Goal: Transaction & Acquisition: Obtain resource

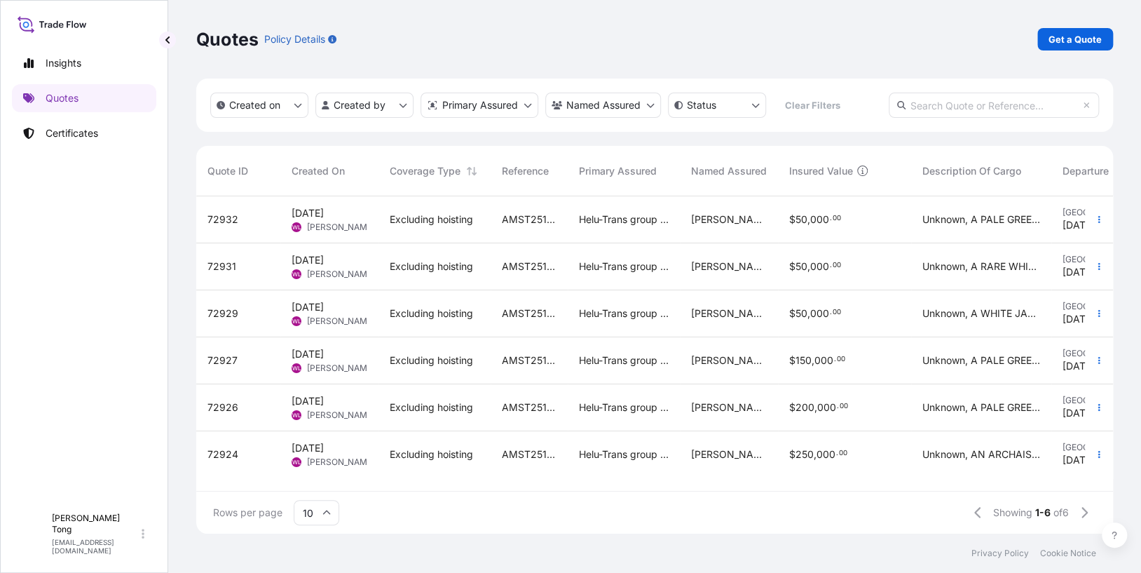
scroll to position [334, 906]
click at [62, 97] on p "Quotes" at bounding box center [62, 98] width 33 height 14
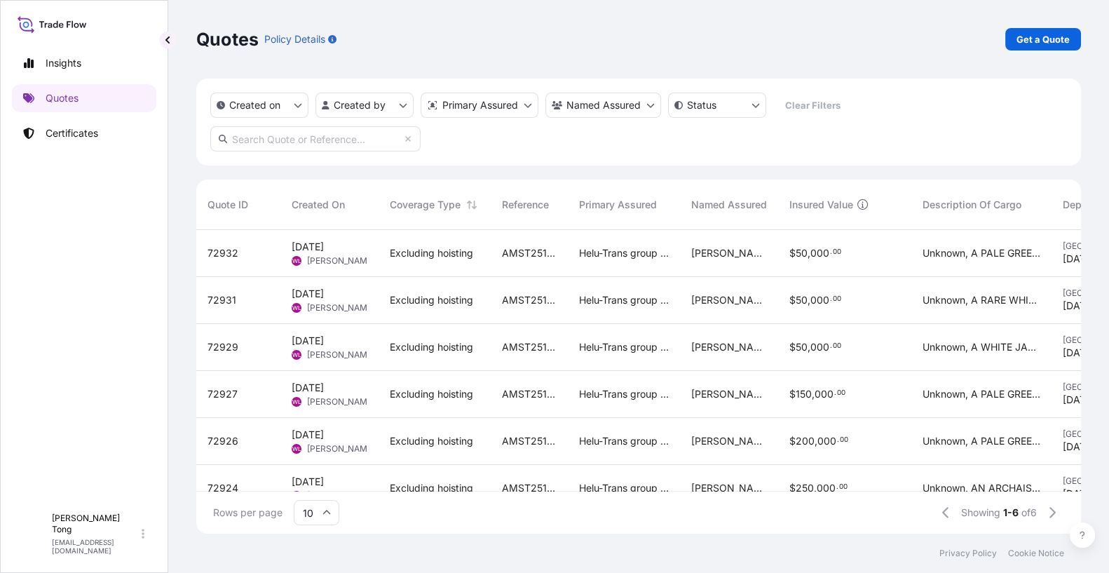
scroll to position [301, 873]
click at [1016, 42] on link "Get a Quote" at bounding box center [1043, 39] width 76 height 22
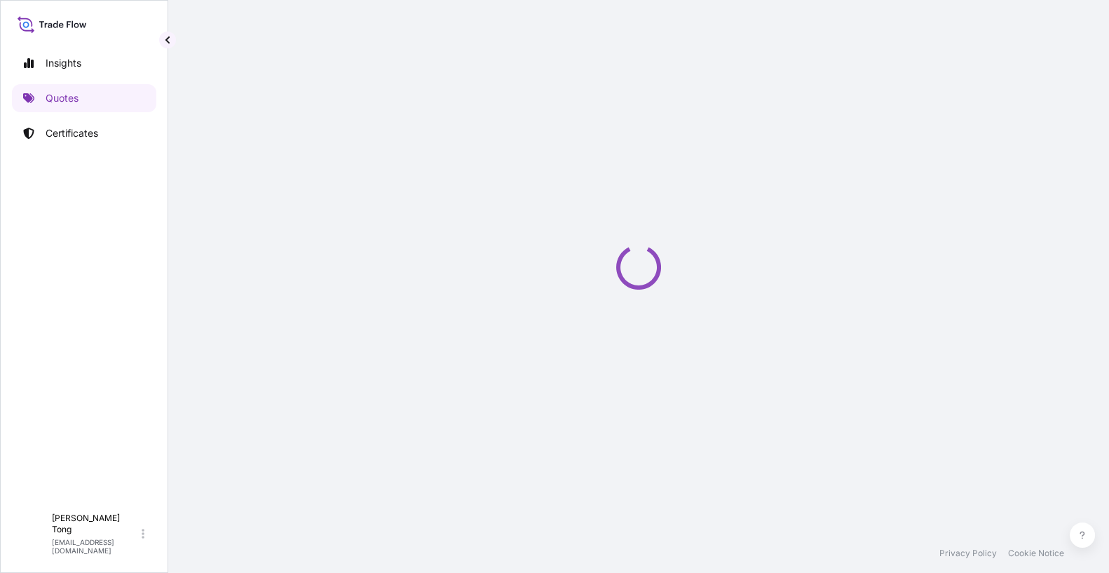
scroll to position [22, 0]
select select "AIR"
select select "27"
select select "Transit"
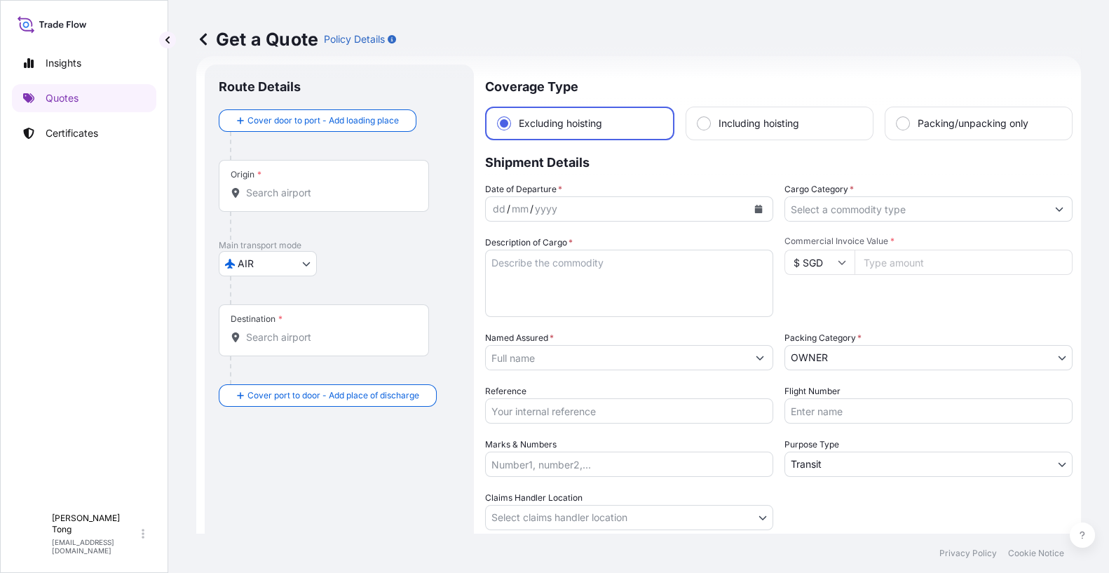
click at [568, 343] on div "Named Assured *" at bounding box center [629, 350] width 288 height 39
click at [568, 356] on input "Named Assured *" at bounding box center [616, 357] width 261 height 25
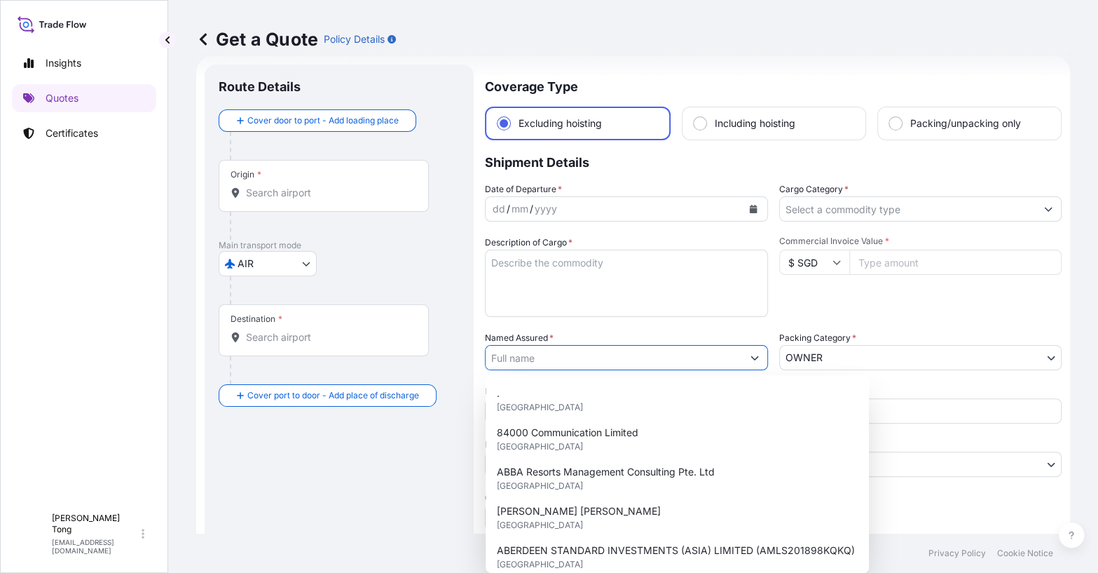
paste input "Sotheby's Hong Kong Limited"
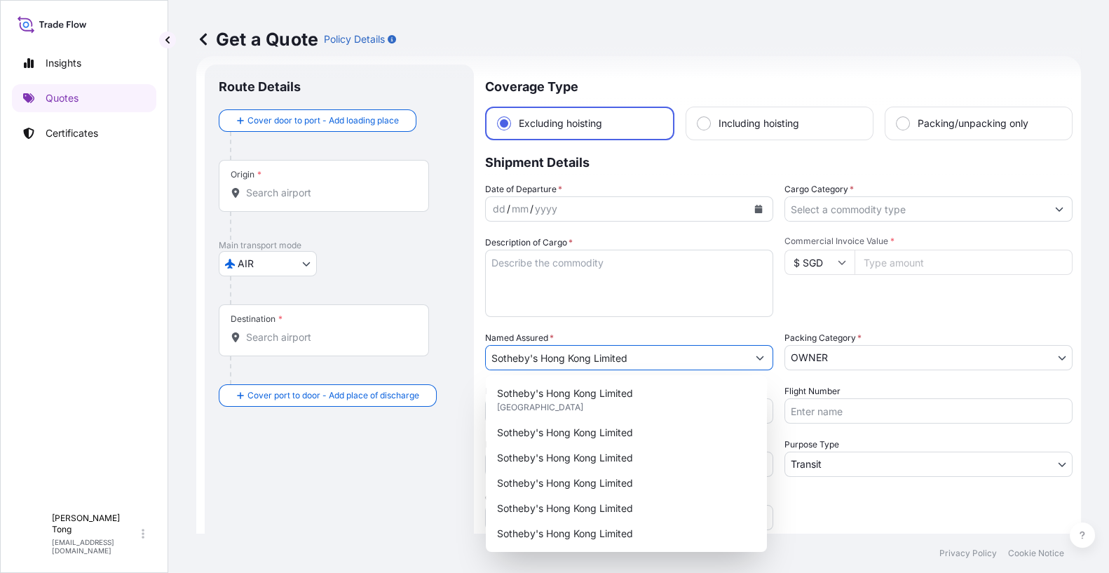
type input "Sotheby's Hong Kong Limited"
click at [304, 489] on div "Route Details Cover door to port - Add loading place Place of loading Road / In…" at bounding box center [339, 350] width 241 height 542
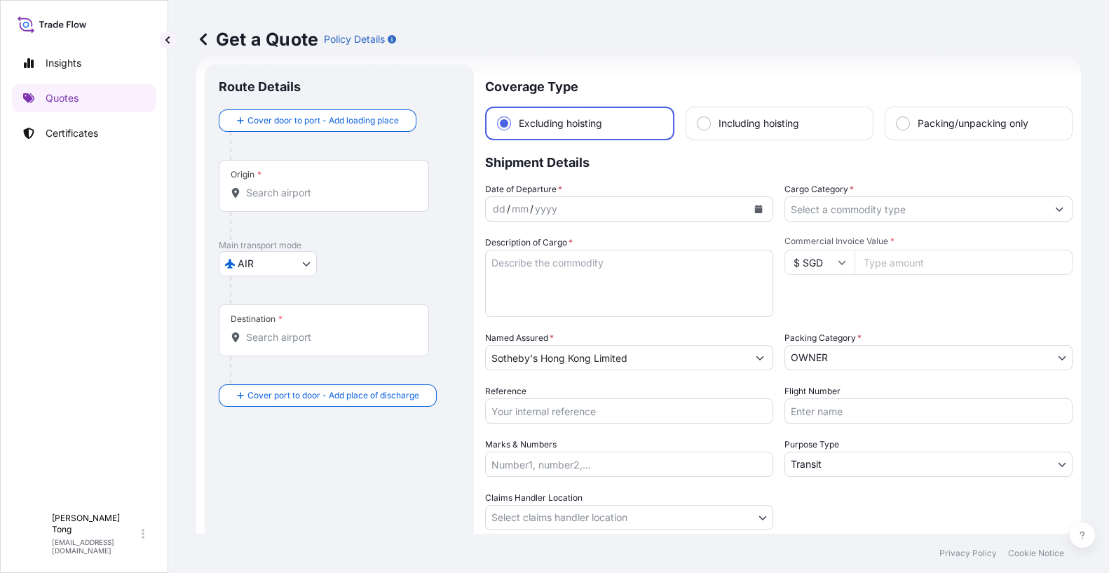
click at [303, 203] on div "Origin *" at bounding box center [324, 186] width 210 height 52
click at [303, 200] on input "Origin *" at bounding box center [328, 193] width 165 height 14
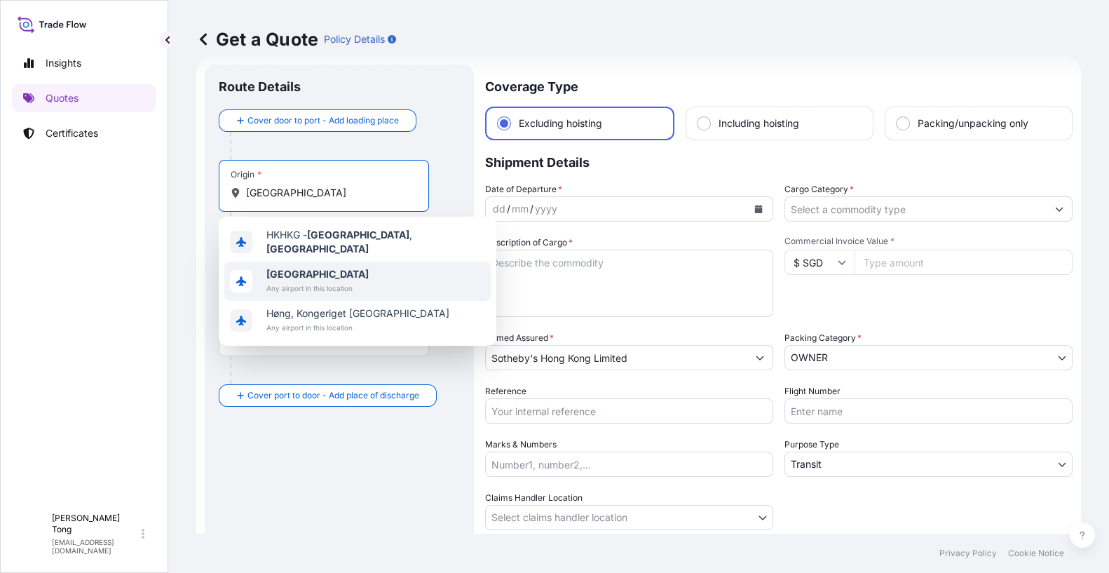
click at [351, 267] on span "[GEOGRAPHIC_DATA]" at bounding box center [317, 274] width 102 height 14
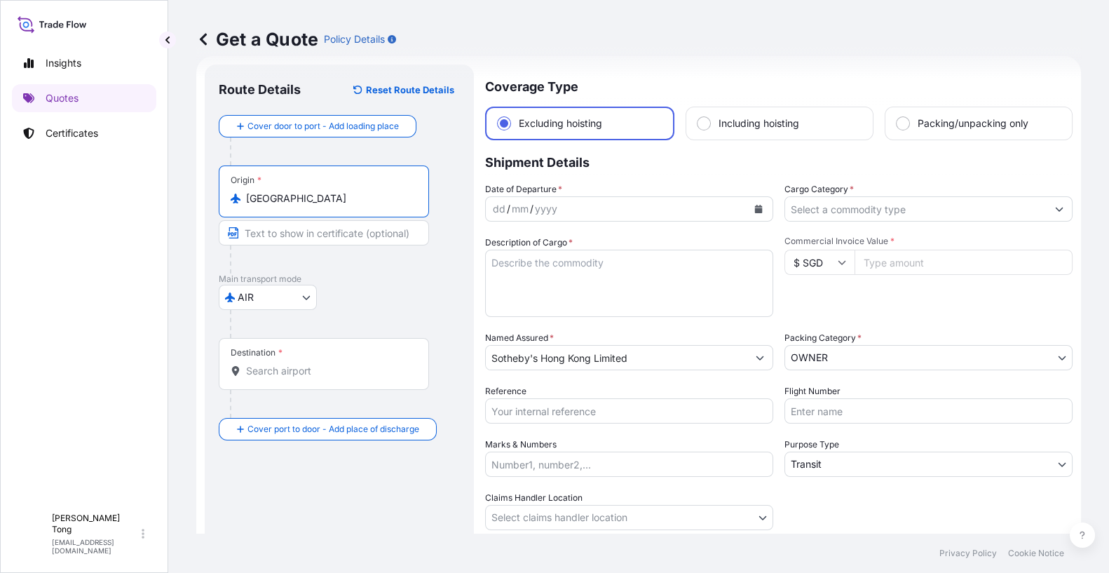
type input "[GEOGRAPHIC_DATA]"
click at [281, 365] on input "Destination *" at bounding box center [328, 371] width 165 height 14
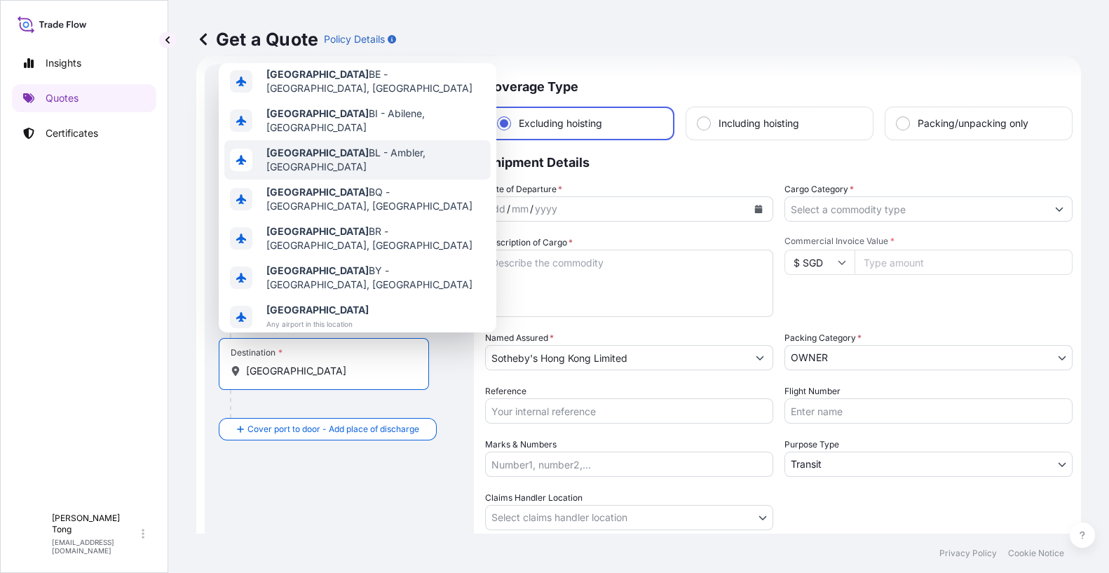
scroll to position [89, 0]
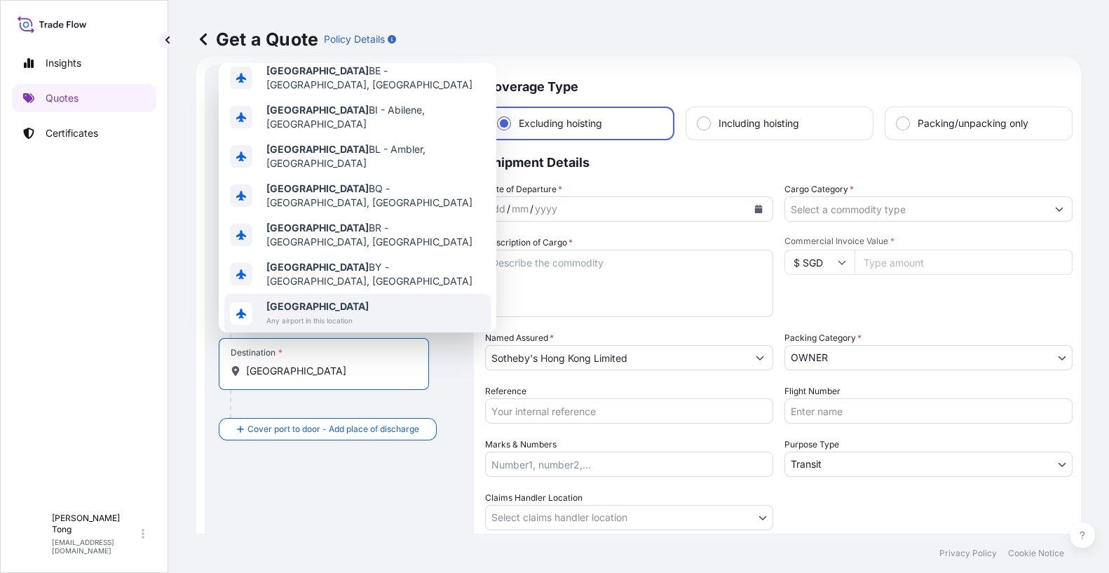
click at [376, 294] on div "USA Any airport in this location" at bounding box center [357, 313] width 266 height 39
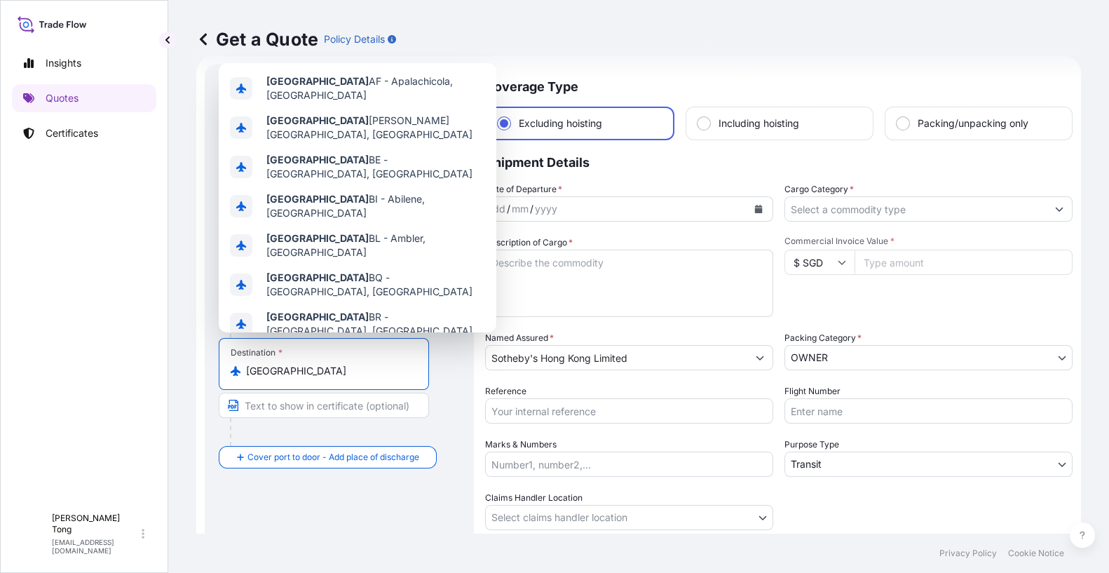
click at [326, 385] on div "Destination * USA" at bounding box center [324, 364] width 210 height 52
click at [326, 378] on input "USA" at bounding box center [328, 371] width 165 height 14
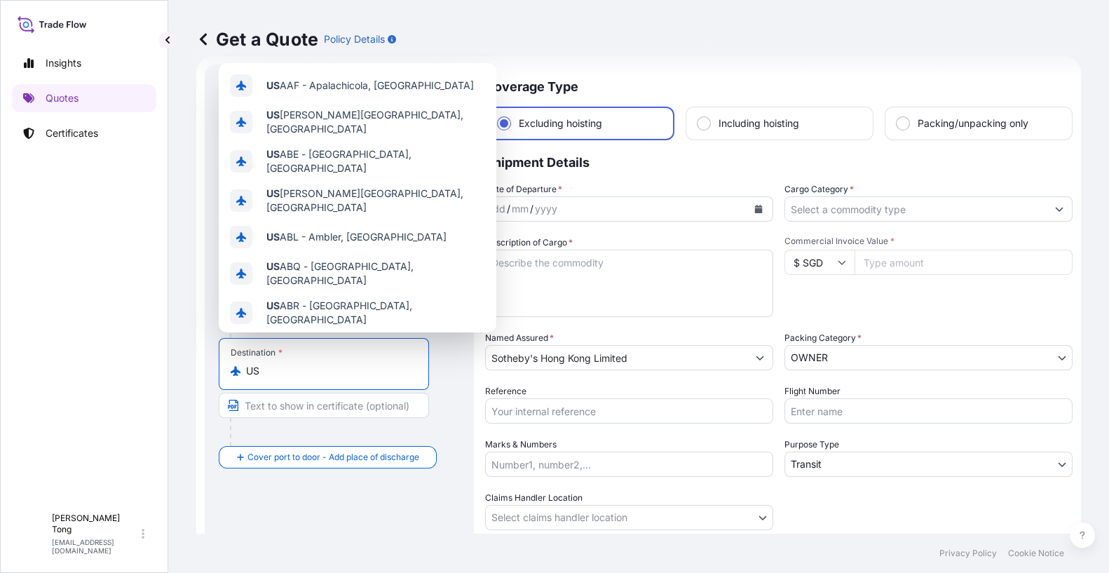
type input "U"
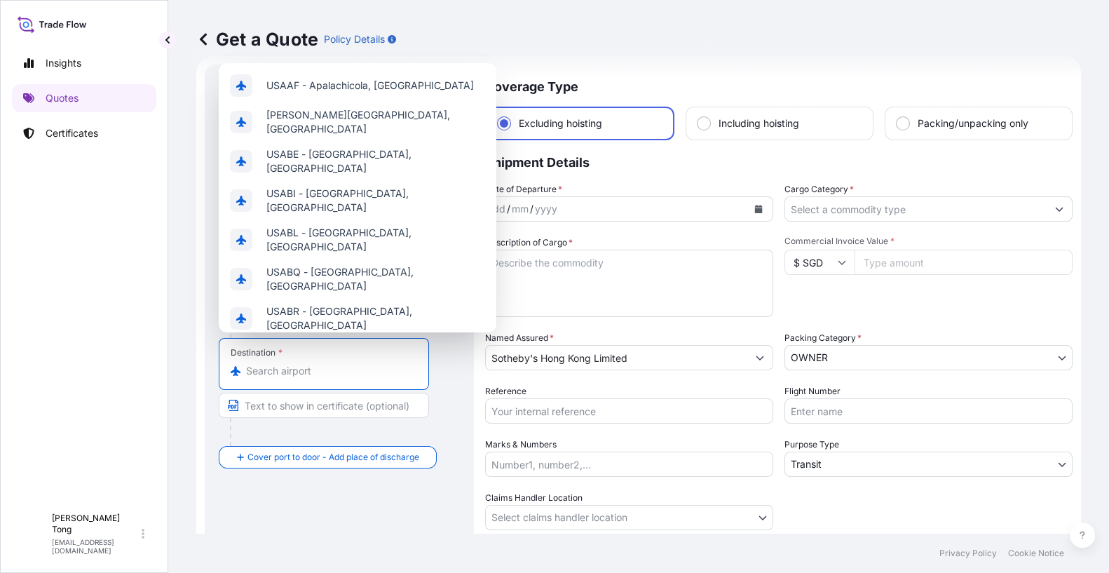
paste input "United States"
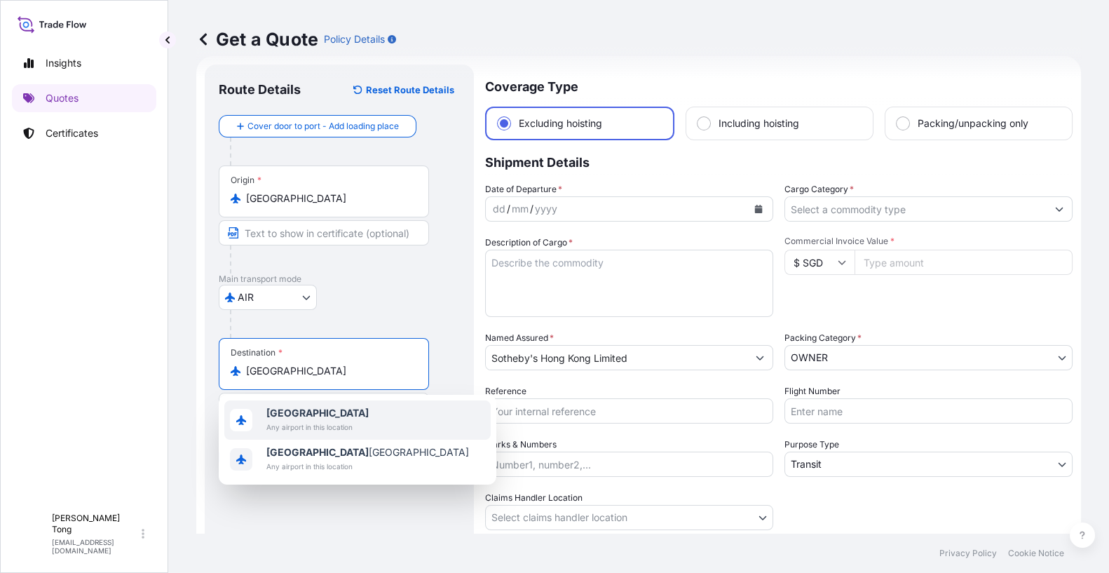
click at [320, 420] on span "Any airport in this location" at bounding box center [317, 427] width 102 height 14
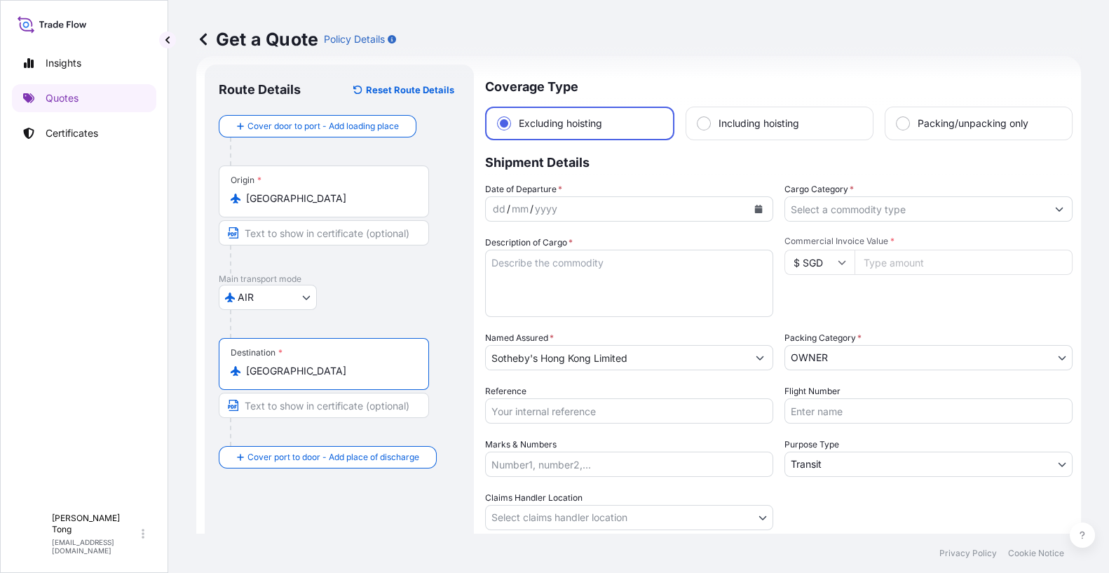
type input "United States"
click at [600, 208] on div "dd / mm / yyyy" at bounding box center [616, 208] width 261 height 25
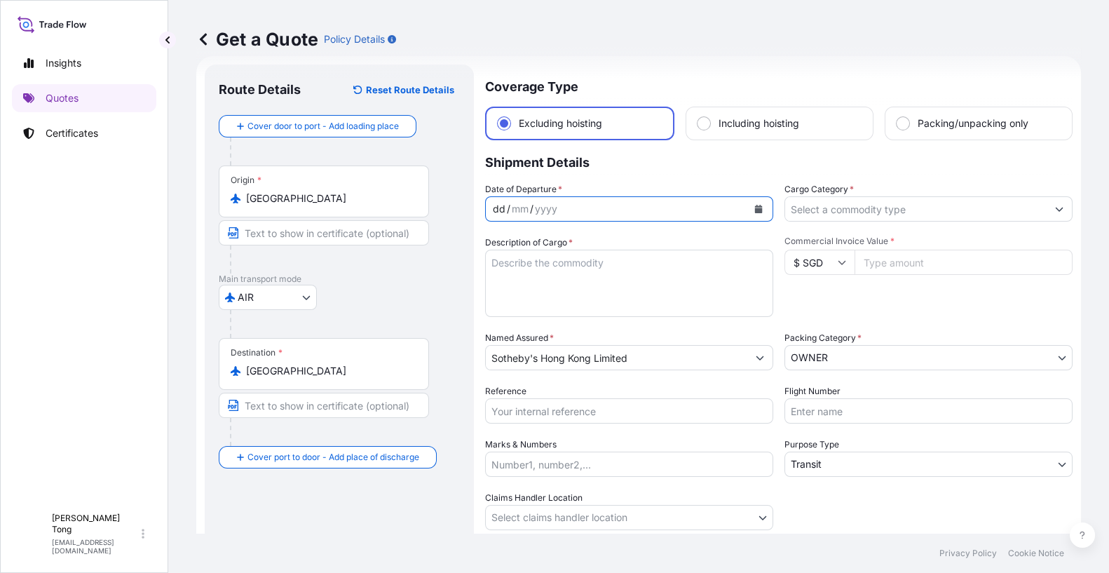
click at [747, 206] on button "Calendar" at bounding box center [758, 209] width 22 height 22
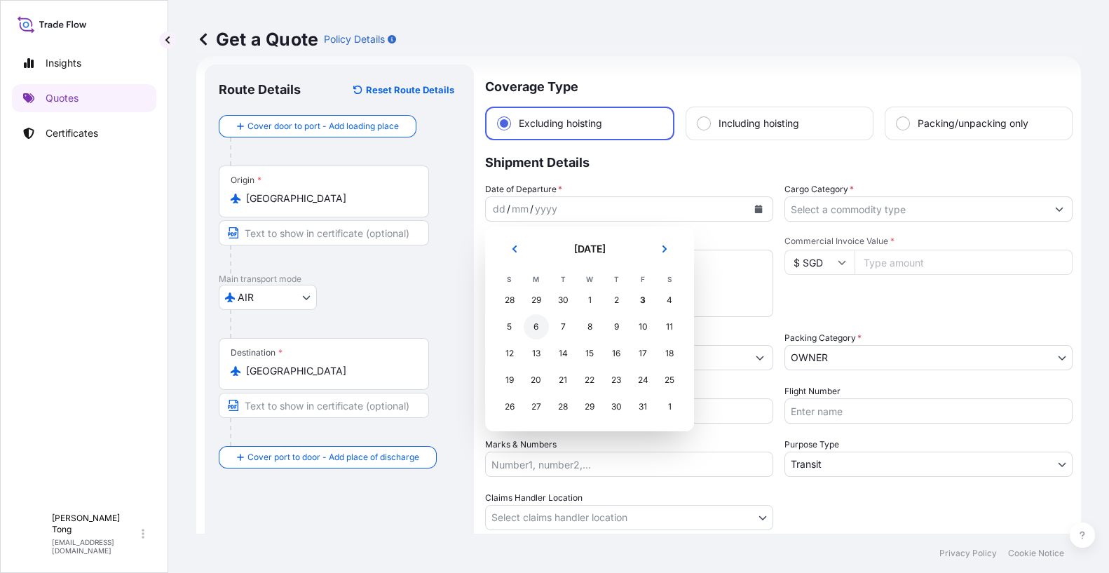
click at [534, 322] on div "6" at bounding box center [536, 326] width 25 height 25
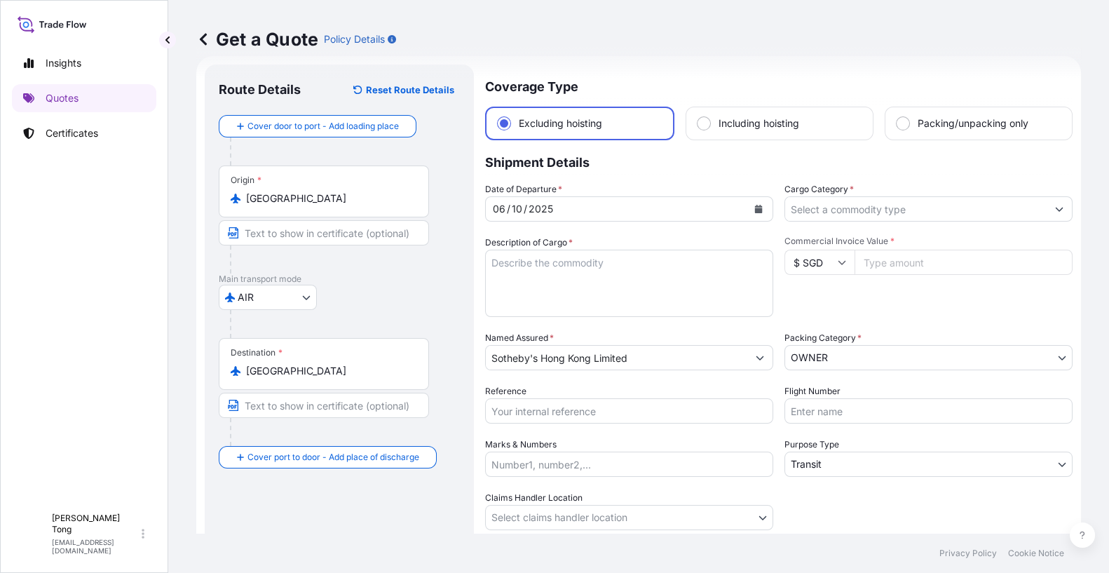
click at [934, 179] on p "Shipment Details" at bounding box center [778, 161] width 587 height 42
click at [917, 202] on input "Cargo Category *" at bounding box center [915, 208] width 261 height 25
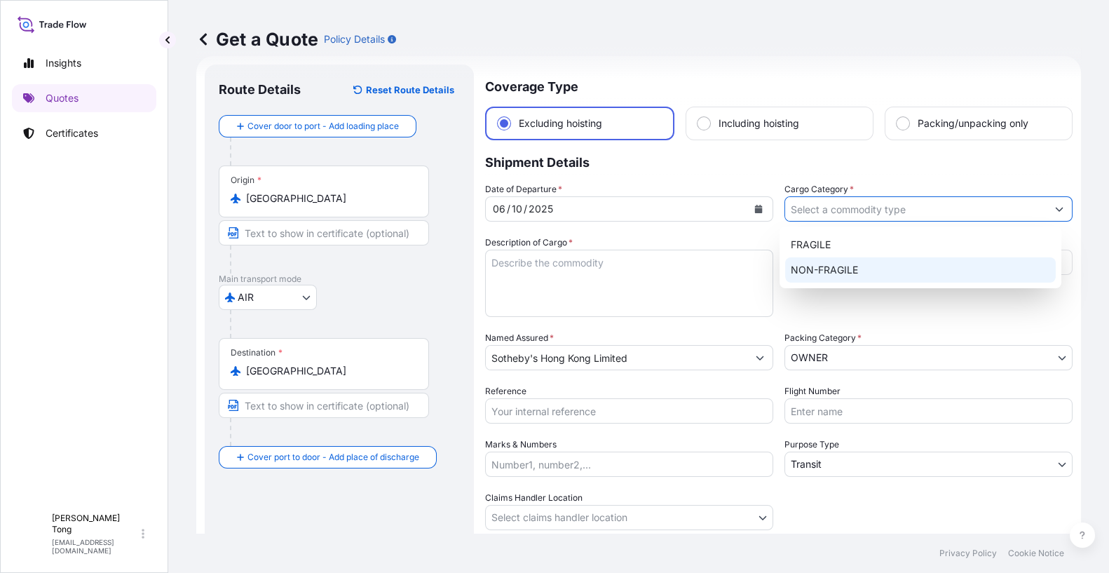
click at [887, 278] on div "NON-FRAGILE" at bounding box center [920, 269] width 270 height 25
type input "NON-FRAGILE"
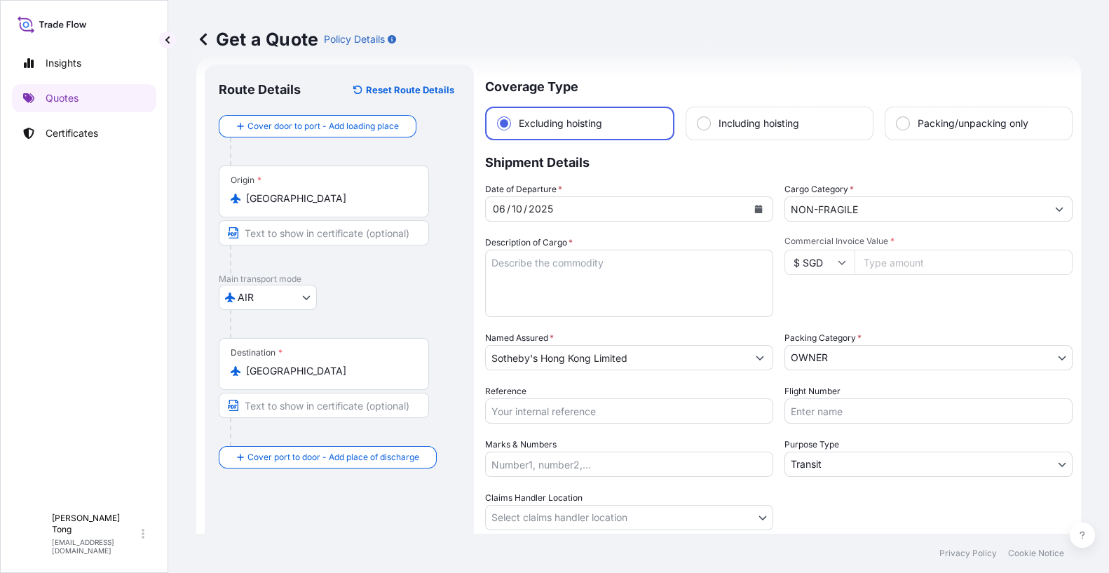
click at [882, 55] on div "Get a Quote Policy Details" at bounding box center [638, 39] width 885 height 79
click at [839, 262] on icon at bounding box center [842, 262] width 8 height 8
drag, startPoint x: 824, startPoint y: 324, endPoint x: 824, endPoint y: 336, distance: 11.9
click at [824, 336] on div "€ EUR £ GBP $ USD ؋ AFN $ AUD R$ BRL $ CAD ¥ CNY $ HKD ₹ INR ¥ JPY DH MAD RM MY…" at bounding box center [814, 351] width 70 height 140
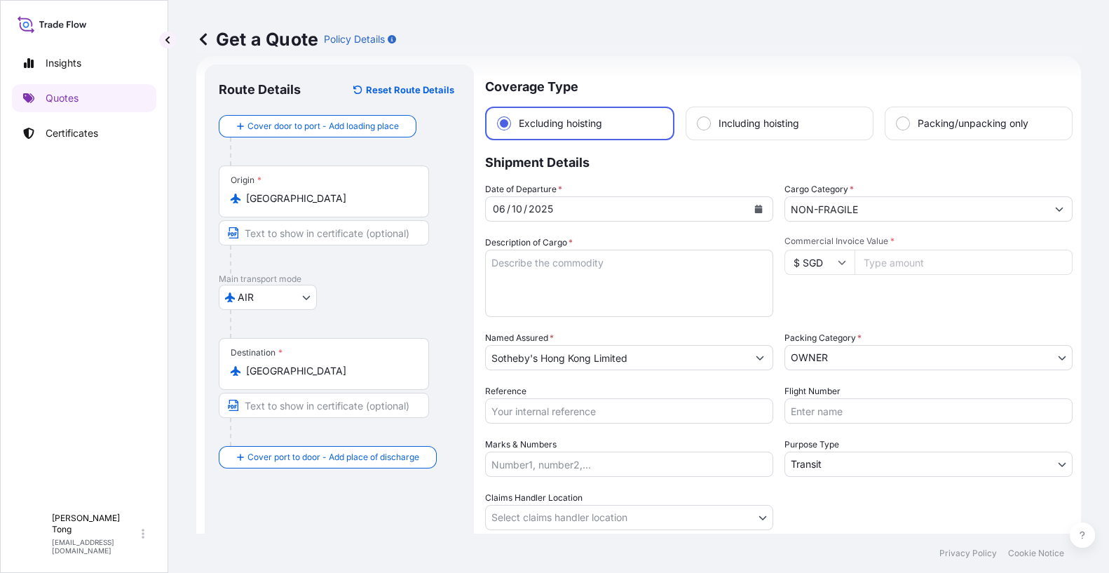
click at [824, 336] on span "Packing Category *" at bounding box center [822, 338] width 77 height 14
click at [838, 264] on icon at bounding box center [842, 262] width 8 height 8
click at [810, 339] on div "$ HKD" at bounding box center [813, 325] width 59 height 27
type input "$ HKD"
click at [873, 267] on input "Commercial Invoice Value *" at bounding box center [963, 262] width 218 height 25
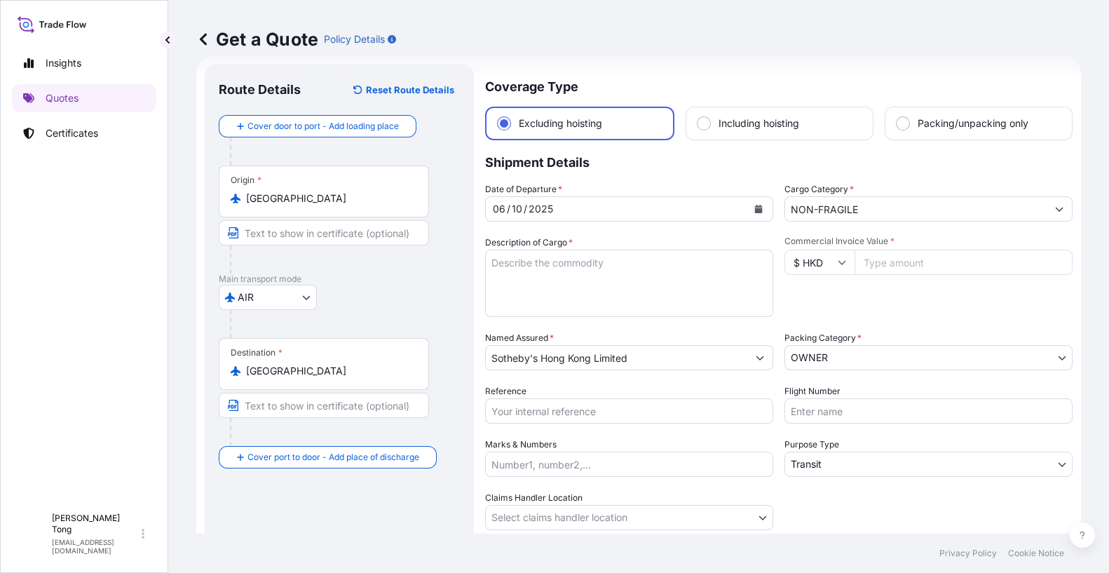
paste input "304800.50"
type input "304800.50"
click at [872, 289] on div "Commercial Invoice Value * $ HKD 304800.50" at bounding box center [928, 276] width 288 height 81
click at [636, 275] on textarea "Description of Cargo *" at bounding box center [629, 283] width 288 height 67
drag, startPoint x: 878, startPoint y: 32, endPoint x: 493, endPoint y: 278, distance: 457.7
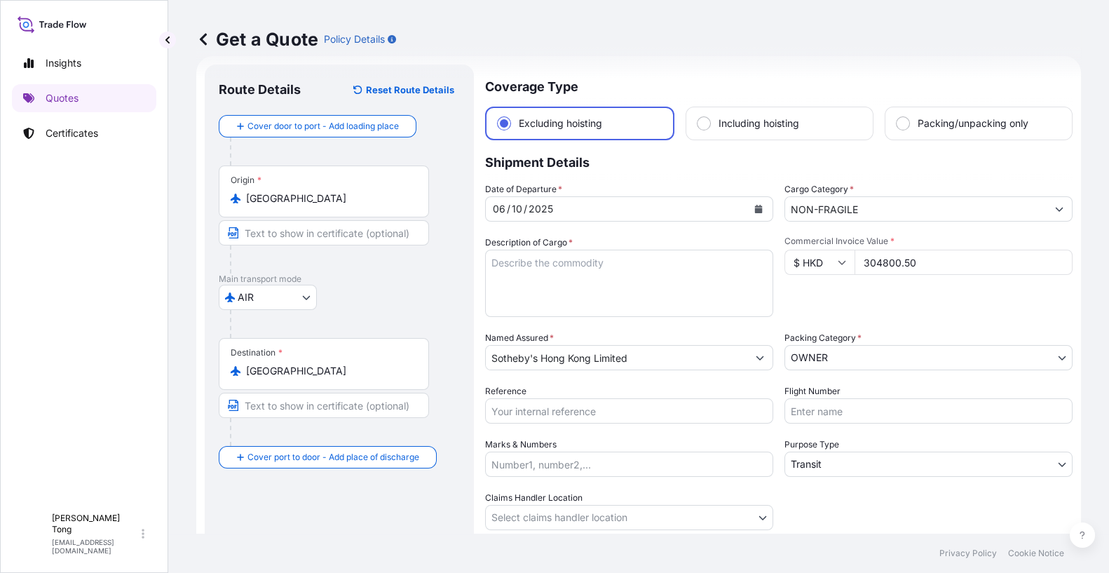
click at [873, 32] on div "Get a Quote Policy Details" at bounding box center [638, 39] width 885 height 22
click at [532, 265] on textarea "Description of Cargo *" at bounding box center [629, 283] width 288 height 67
paste textarea "DBK4G"
click at [896, 172] on p "Shipment Details" at bounding box center [778, 161] width 587 height 42
click at [561, 264] on textarea "DBK4G," at bounding box center [629, 283] width 288 height 67
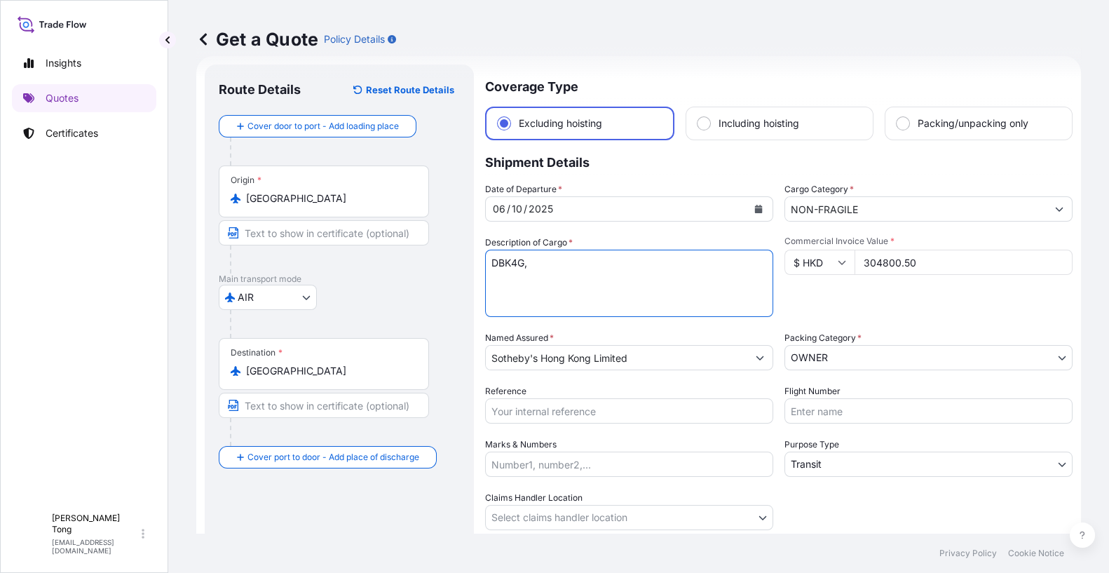
paste textarea "Yoshitomo Nara, Don#t Cry! (1993) ex HK1308 lot 1159"
type textarea "DBK4G, Yoshitomo Nara, Don#t Cry! (1993) ex HK1308 lot 1159"
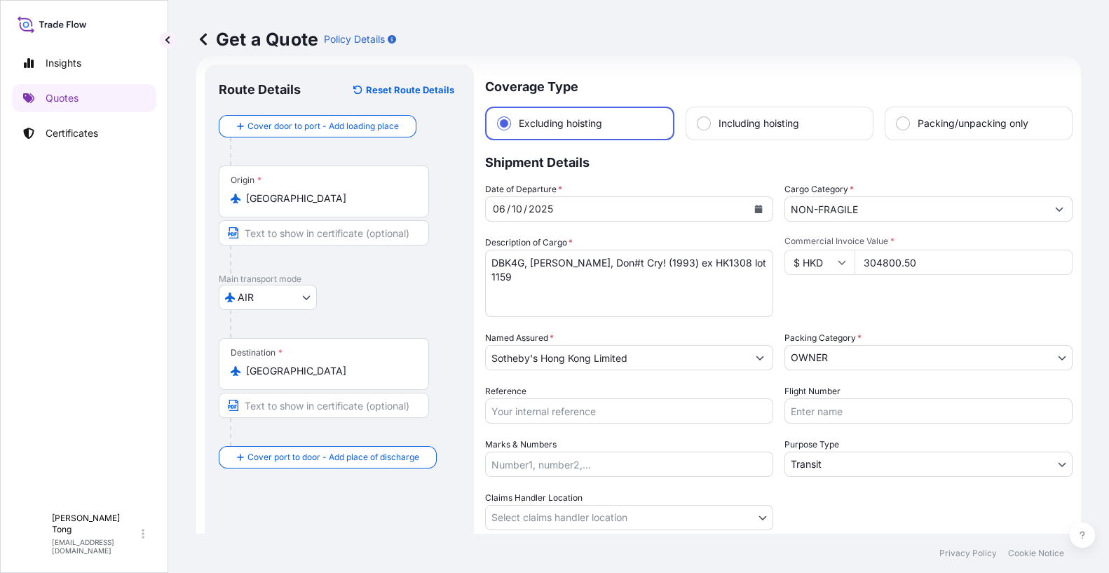
drag, startPoint x: 910, startPoint y: 35, endPoint x: 771, endPoint y: 231, distance: 240.2
click at [910, 35] on div "Get a Quote Policy Details" at bounding box center [638, 39] width 885 height 22
click at [553, 406] on input "Reference" at bounding box center [629, 410] width 288 height 25
paste input "AMIM258179KYKY"
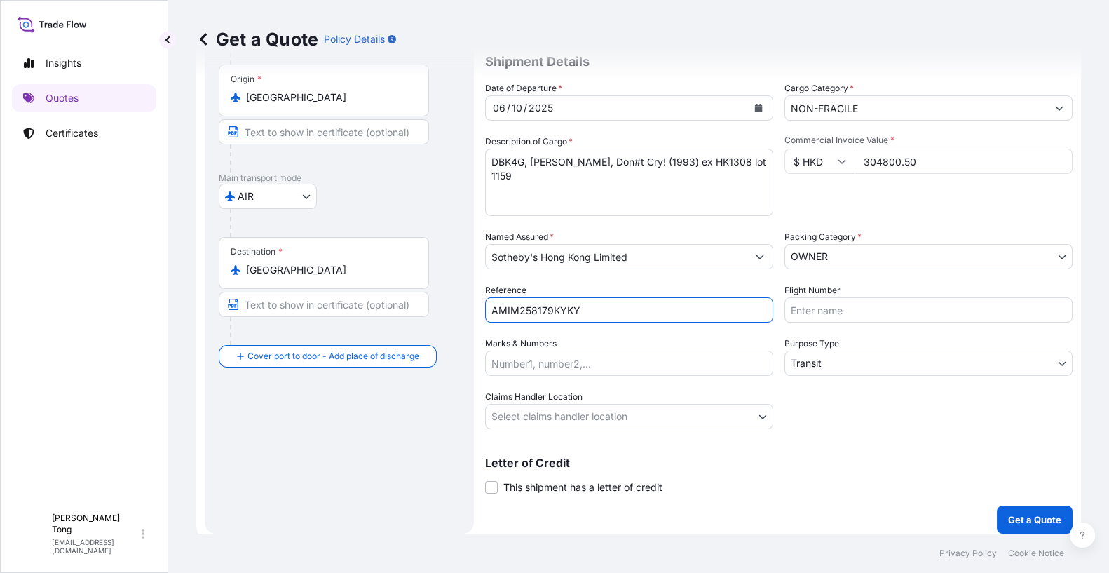
scroll to position [131, 0]
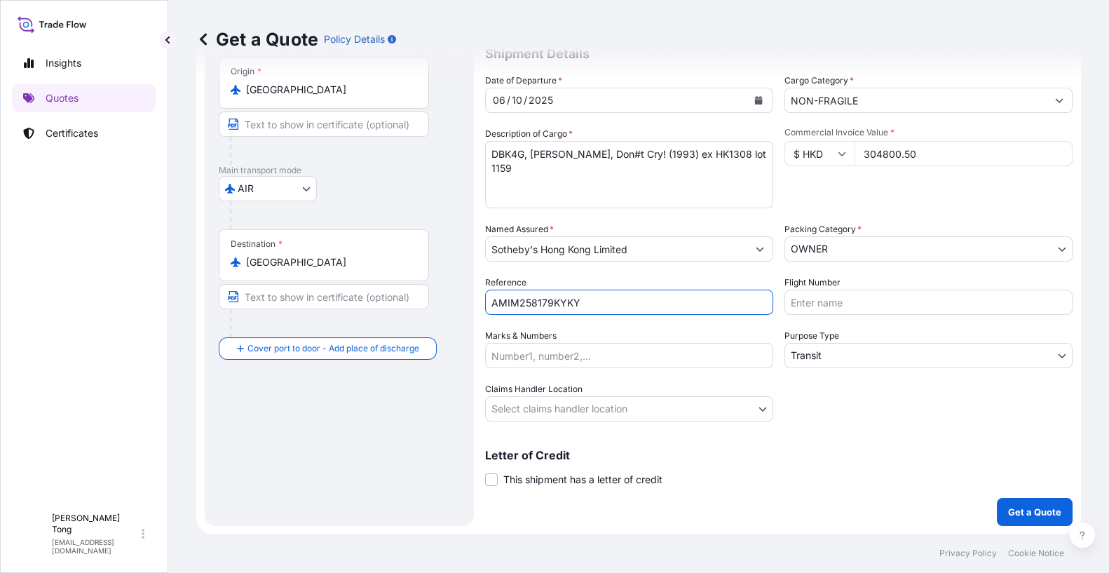
type input "AMIM258179KYKY"
click at [847, 252] on body "Insights Quotes Certificates C Cathy Tong cathytong@helutrans.com Get a Quote P…" at bounding box center [554, 286] width 1109 height 573
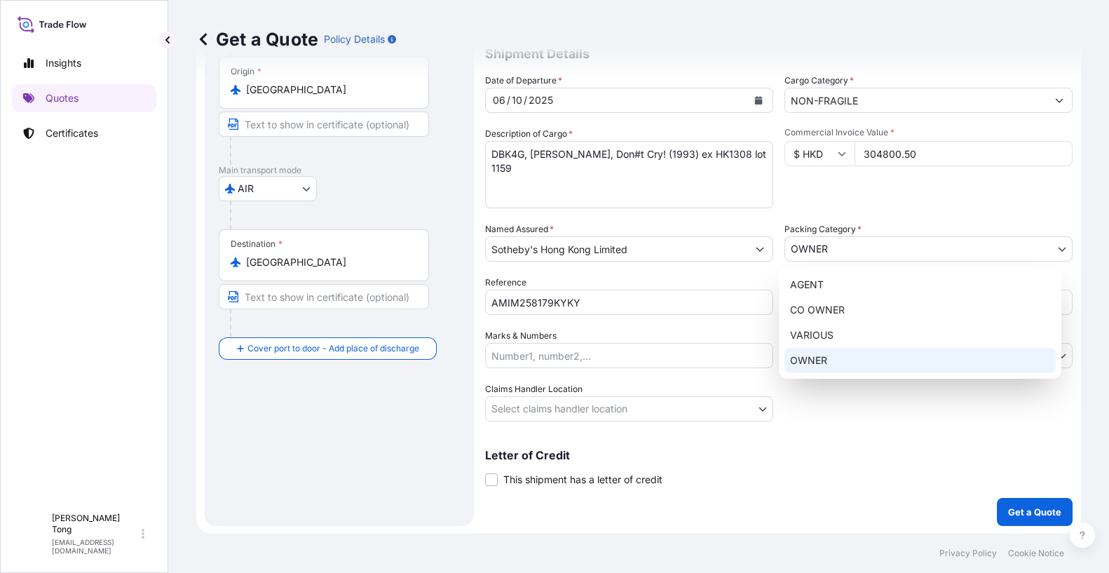
click at [834, 353] on div "OWNER" at bounding box center [919, 360] width 271 height 25
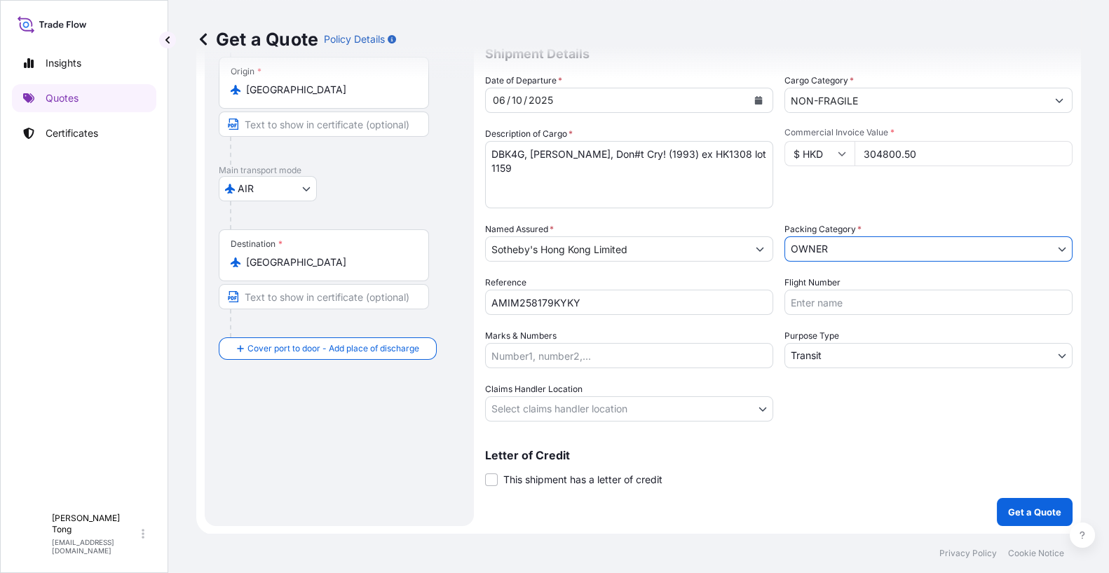
click at [724, 409] on body "Insights Quotes Certificates C Cathy Tong cathytong@helutrans.com Get a Quote P…" at bounding box center [554, 286] width 1109 height 573
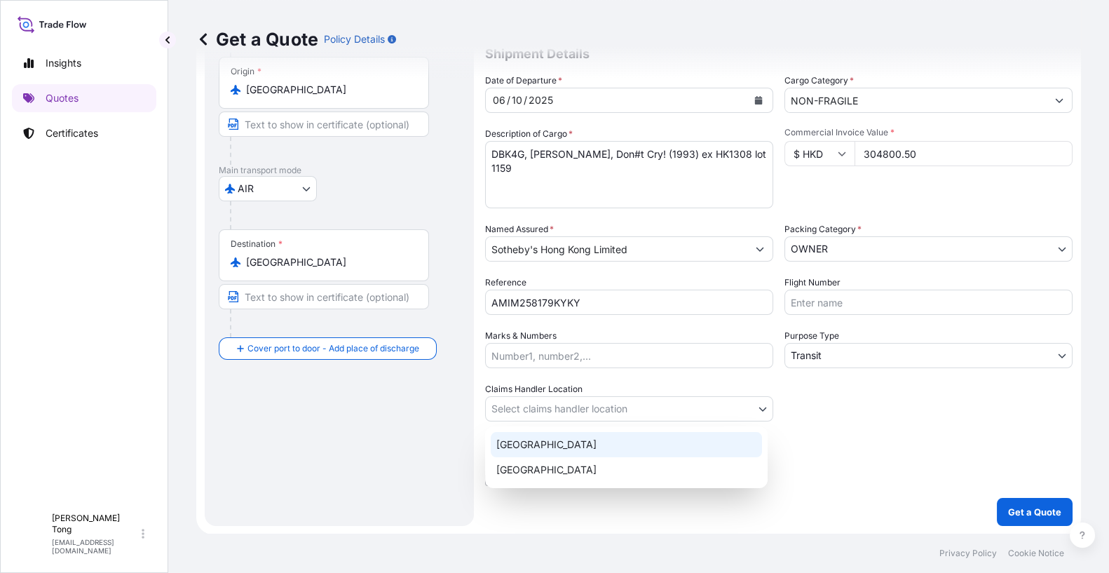
click at [697, 437] on div "[GEOGRAPHIC_DATA]" at bounding box center [626, 444] width 271 height 25
select select "[GEOGRAPHIC_DATA]"
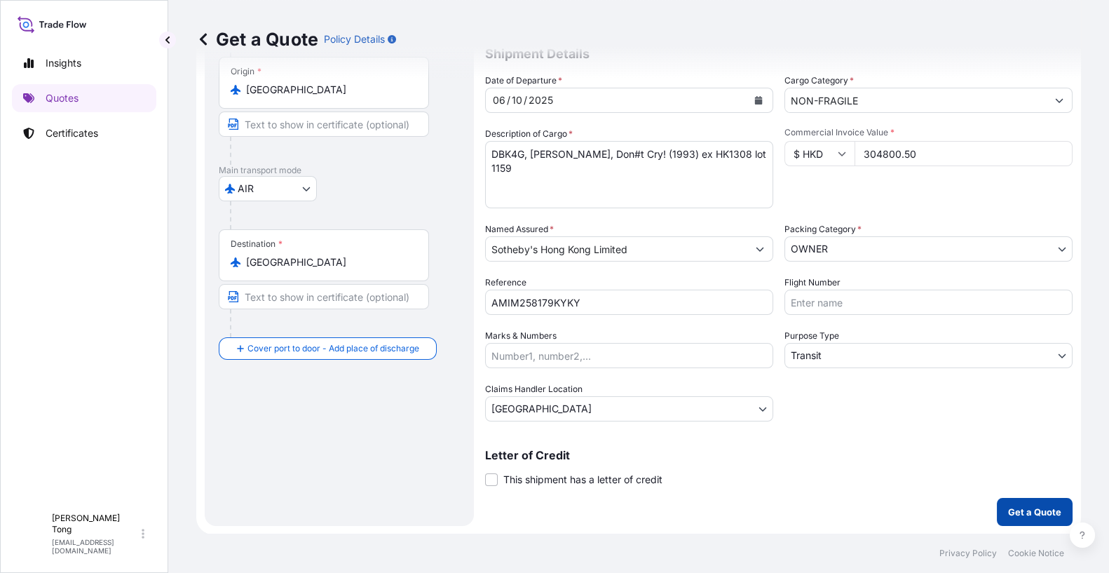
click at [1028, 511] on p "Get a Quote" at bounding box center [1034, 512] width 53 height 14
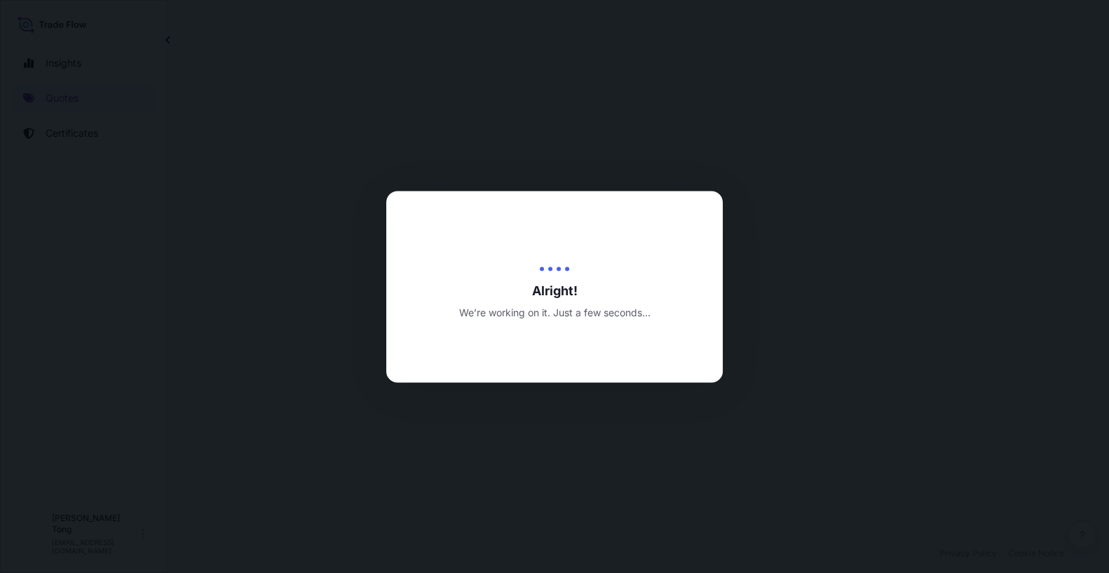
select select "AIR"
select select "Transit"
select select "[GEOGRAPHIC_DATA]"
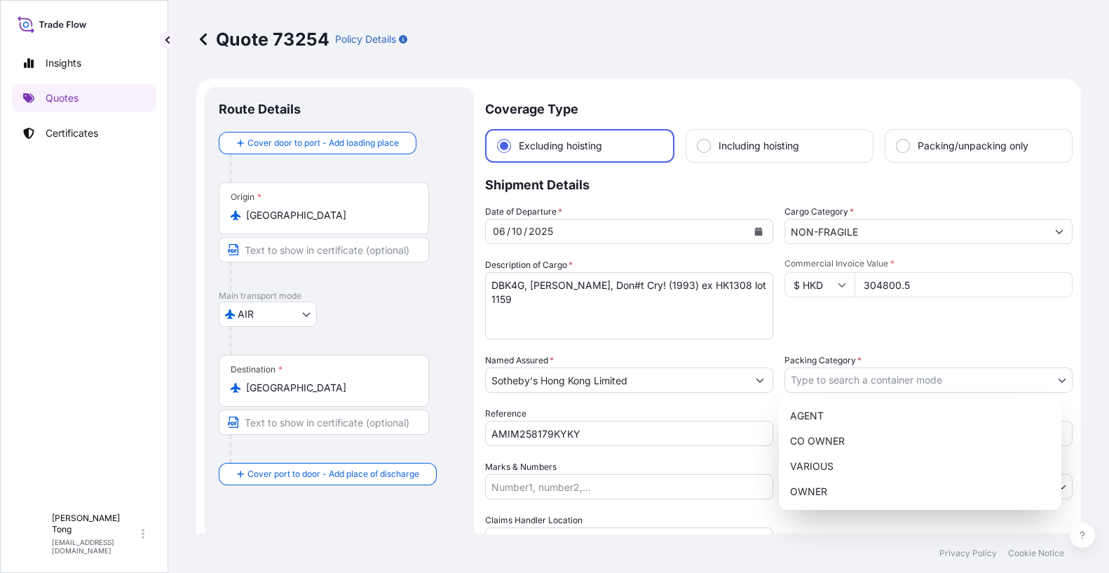
click at [823, 376] on body "Insights Quotes Certificates C Cathy Tong cathytong@helutrans.com Quote 73254 P…" at bounding box center [554, 286] width 1109 height 573
click at [814, 485] on div "OWNER" at bounding box center [919, 491] width 271 height 25
select select "27"
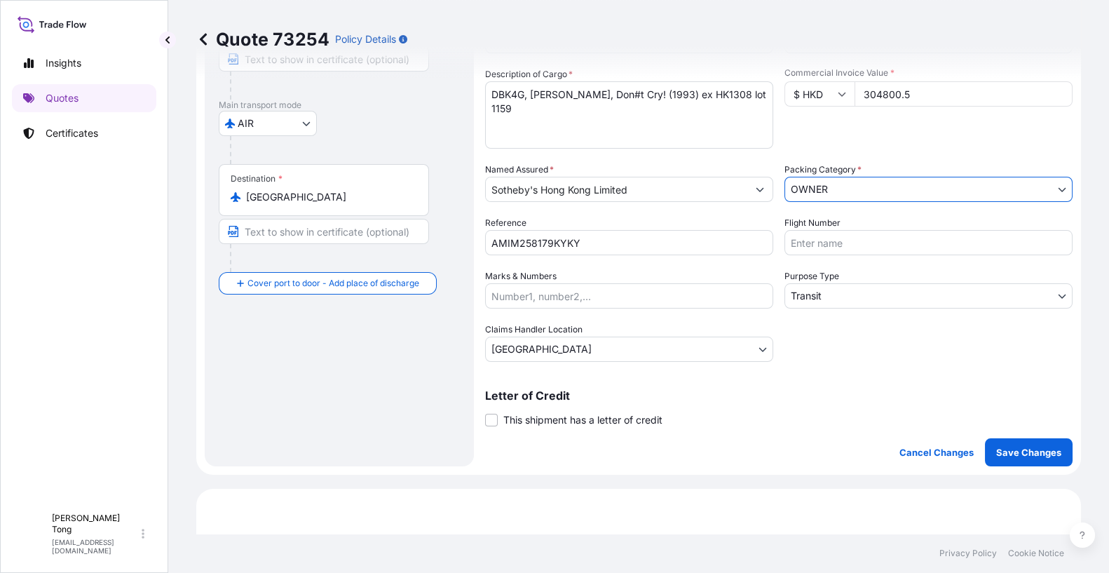
scroll to position [280, 0]
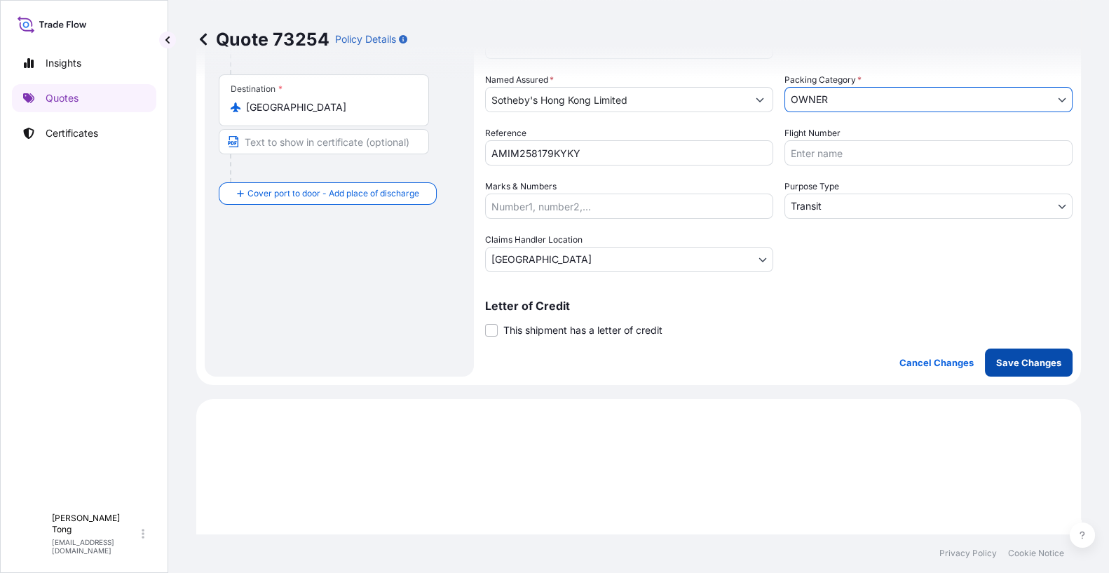
click at [1003, 364] on p "Save Changes" at bounding box center [1028, 362] width 65 height 14
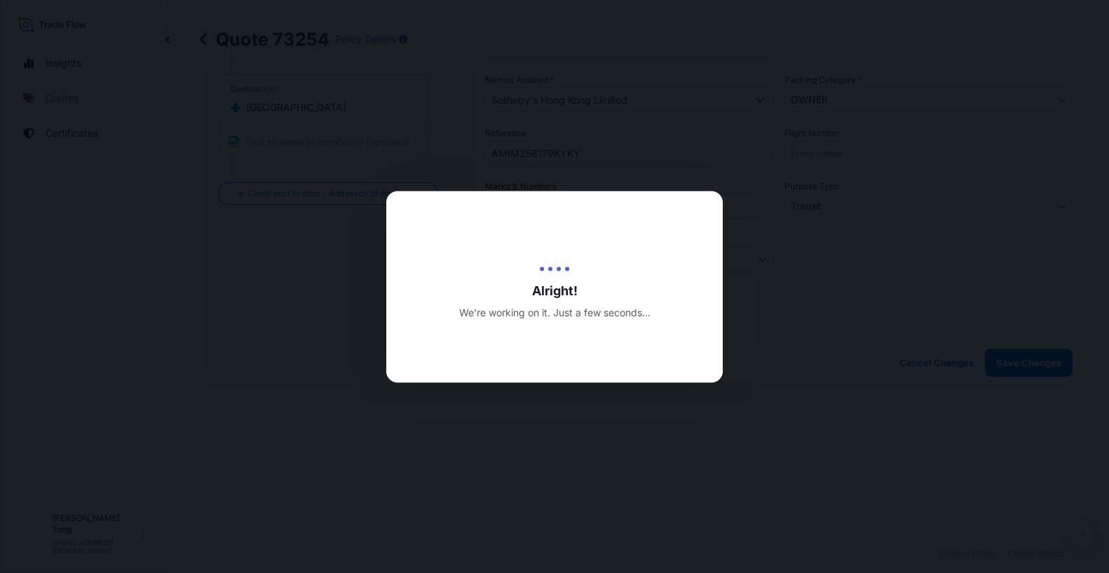
type input "03/10/2025"
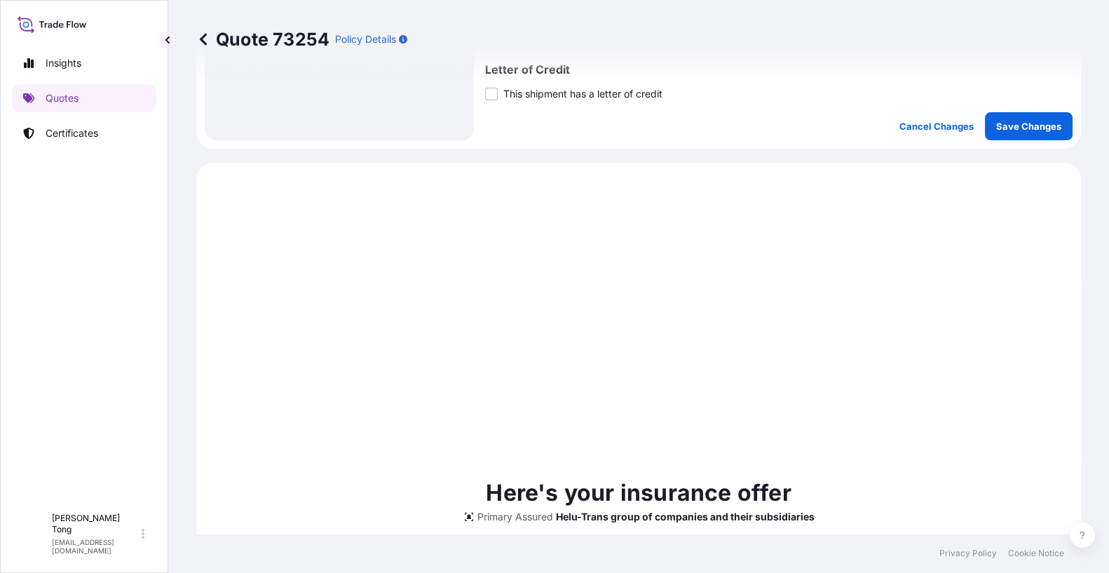
scroll to position [608, 0]
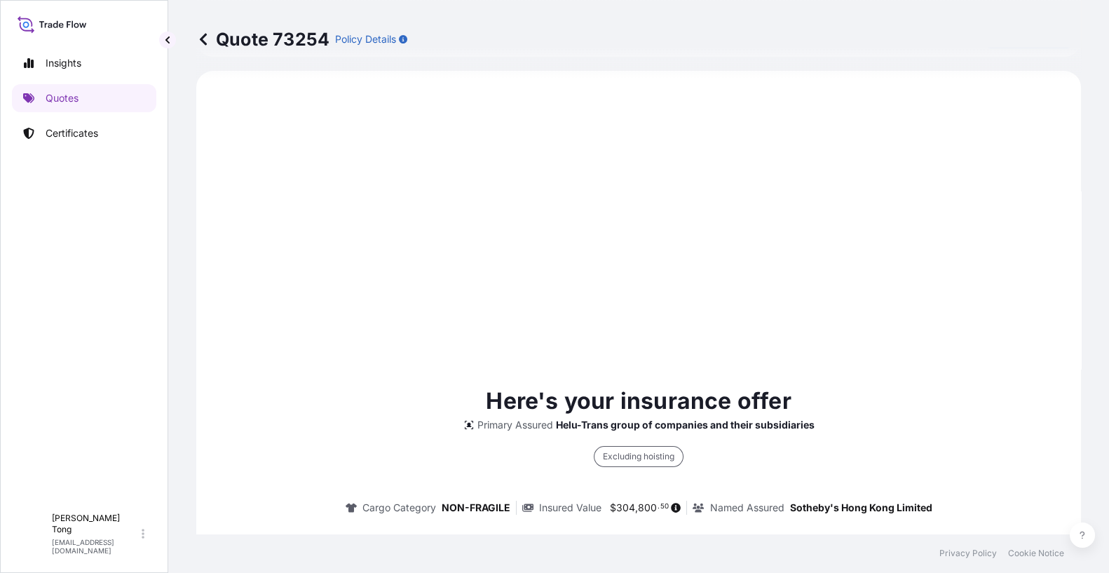
select select "AIR"
select select "Transit"
select select "[GEOGRAPHIC_DATA]"
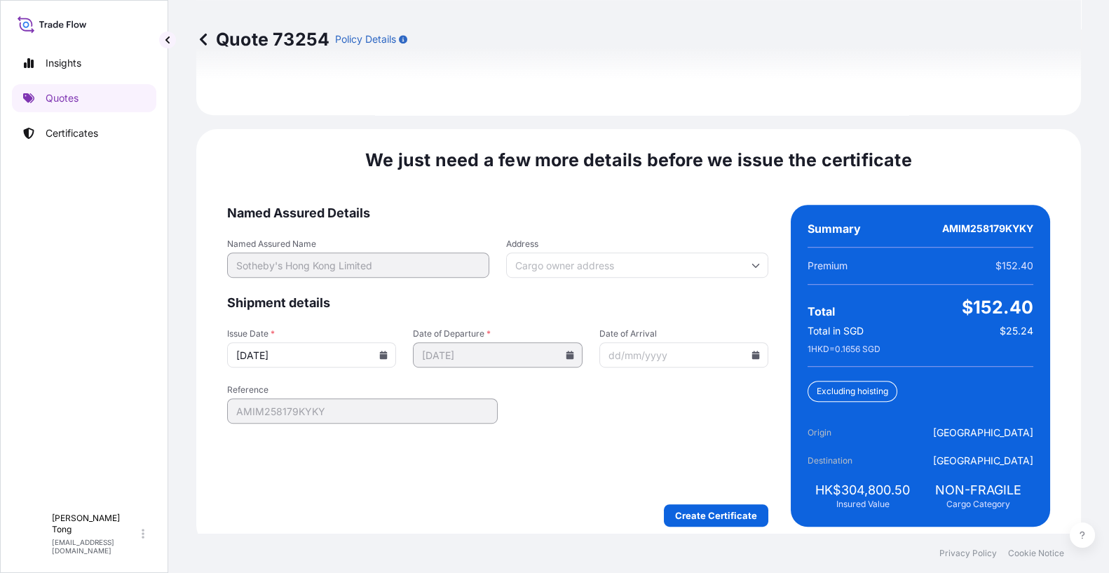
scroll to position [1970, 0]
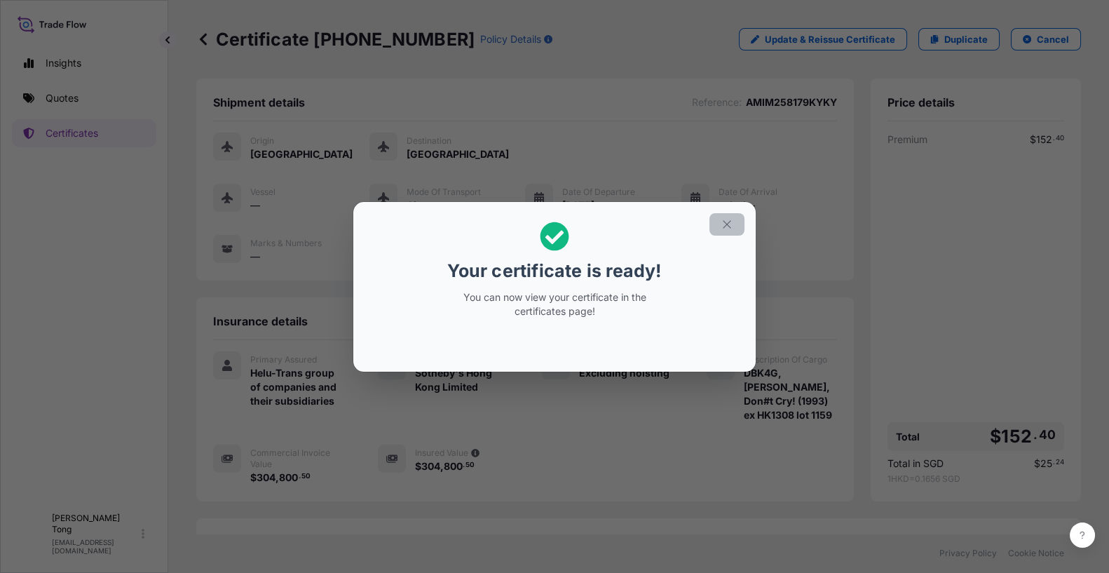
click at [725, 218] on icon "button" at bounding box center [727, 224] width 13 height 13
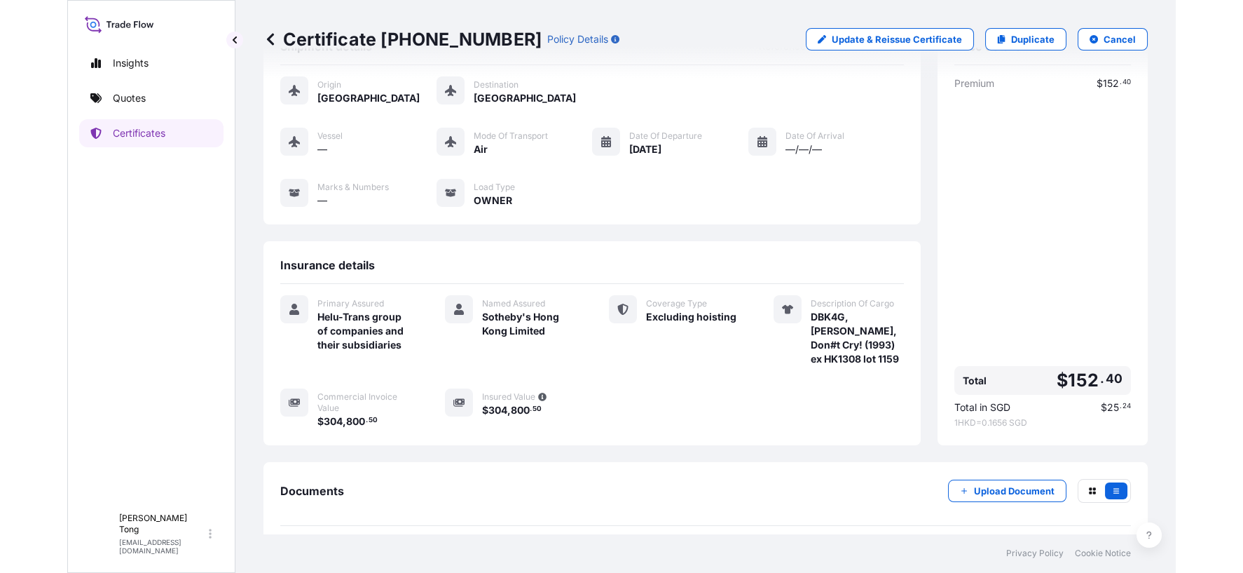
scroll to position [118, 0]
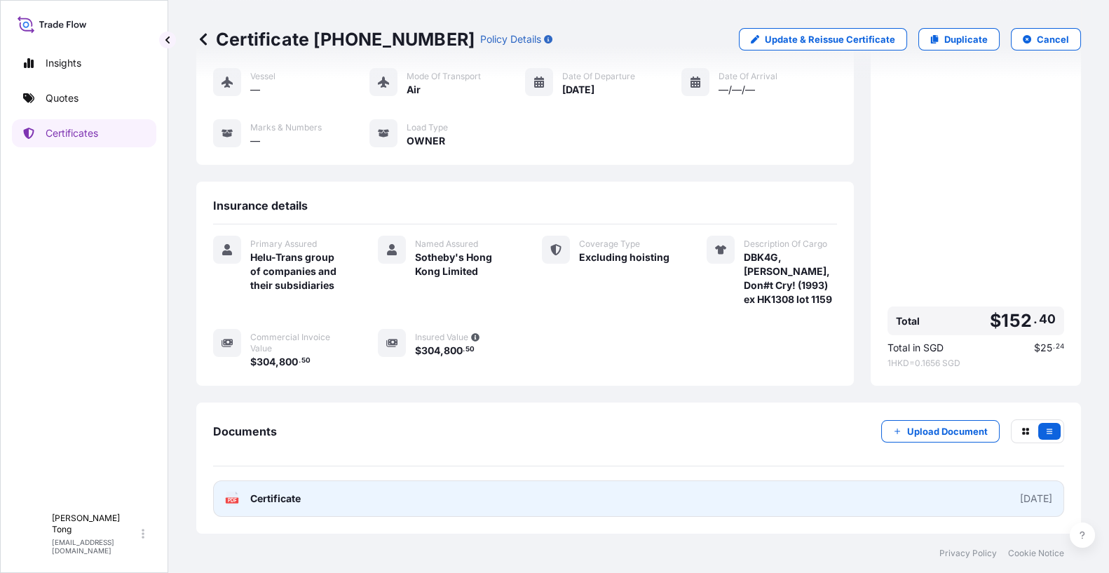
click at [475, 499] on link "PDF Certificate 2025-10-03" at bounding box center [638, 498] width 851 height 36
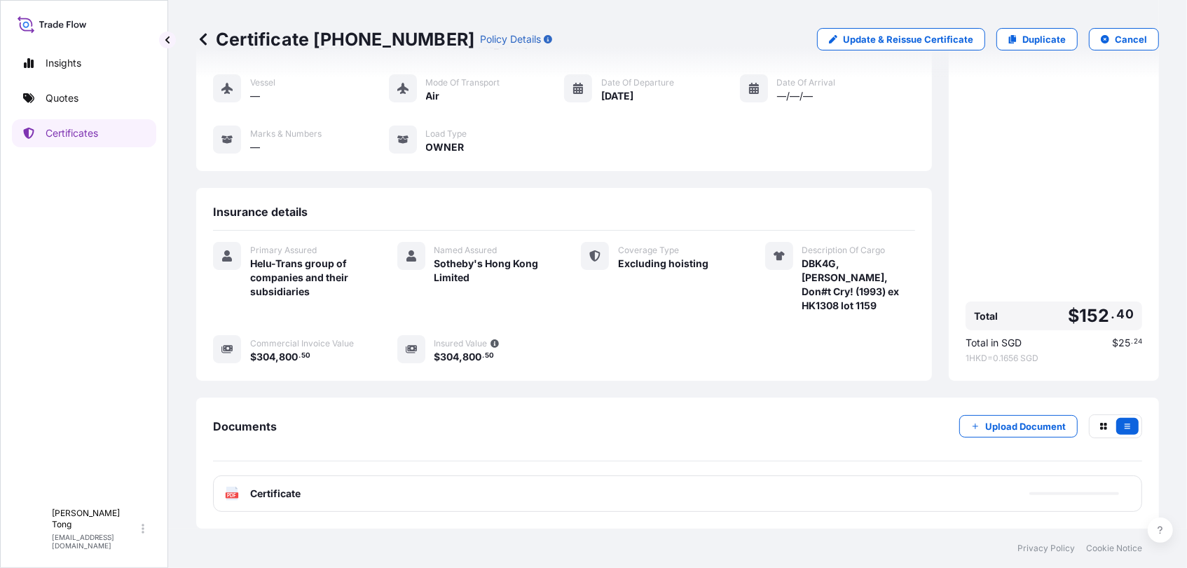
scroll to position [0, 0]
